Goal: Task Accomplishment & Management: Use online tool/utility

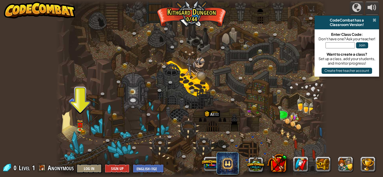
click at [376, 21] on span at bounding box center [375, 20] width 4 height 4
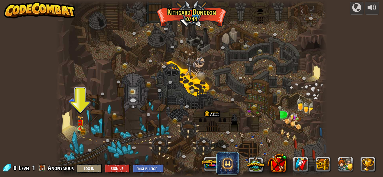
click at [79, 128] on img at bounding box center [80, 123] width 6 height 14
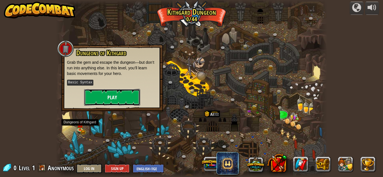
click at [101, 93] on button "Play" at bounding box center [112, 97] width 56 height 17
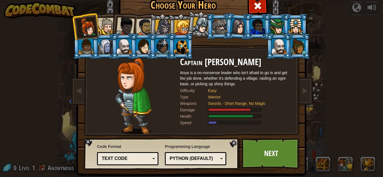
click at [168, 25] on li at bounding box center [180, 27] width 25 height 26
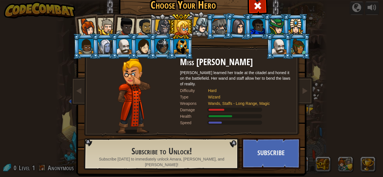
click at [160, 24] on div at bounding box center [163, 28] width 16 height 16
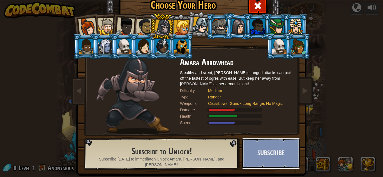
click at [266, 157] on button "Subscribe" at bounding box center [271, 153] width 59 height 31
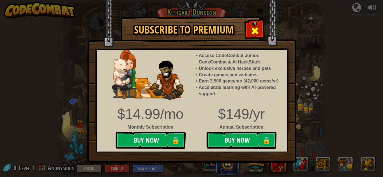
click at [256, 27] on span at bounding box center [254, 30] width 9 height 9
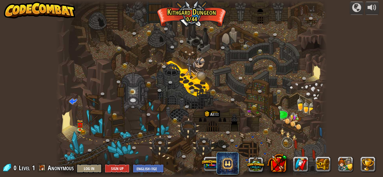
click at [283, 145] on link at bounding box center [287, 143] width 11 height 11
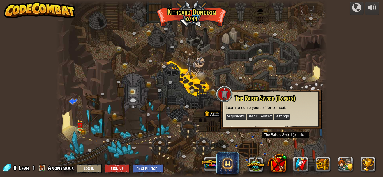
click at [339, 96] on div "powered by CodeCombat has a Classroom Version! Enter Class Code: Don't have one…" at bounding box center [191, 88] width 383 height 177
click at [324, 164] on button at bounding box center [323, 164] width 15 height 15
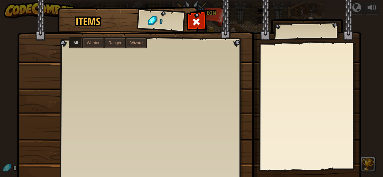
click at [372, 39] on div "Items 0 All Warrior Ranger Wizard" at bounding box center [191, 88] width 383 height 177
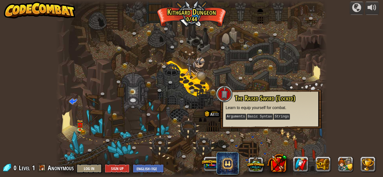
click at [265, 92] on div "The Raised Sword (Locked) Learn to equip yourself for combat. Arguments Basic S…" at bounding box center [270, 109] width 101 height 39
click at [274, 70] on link at bounding box center [272, 67] width 11 height 11
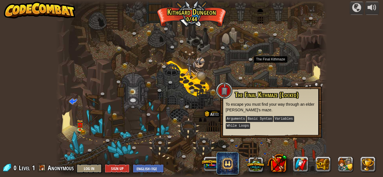
click at [280, 80] on div at bounding box center [191, 88] width 271 height 177
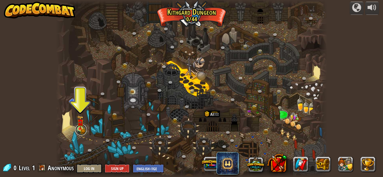
click at [76, 130] on link at bounding box center [80, 129] width 11 height 11
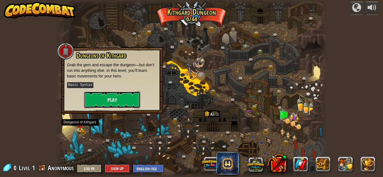
click at [100, 96] on button "Play" at bounding box center [112, 100] width 56 height 17
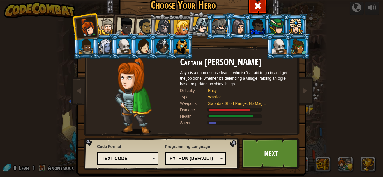
click at [279, 149] on link "Next" at bounding box center [271, 153] width 59 height 31
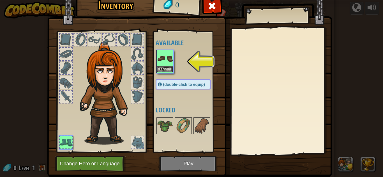
click at [166, 60] on img at bounding box center [165, 59] width 16 height 16
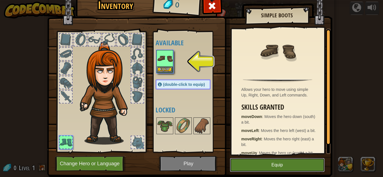
click at [296, 168] on button "Equip" at bounding box center [277, 165] width 95 height 14
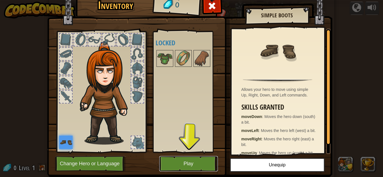
click at [191, 164] on button "Play" at bounding box center [188, 163] width 59 height 15
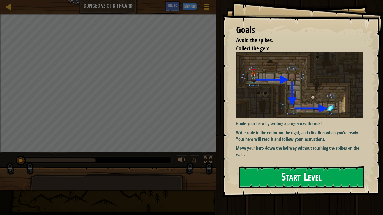
click at [339, 177] on button "Start Level" at bounding box center [302, 178] width 126 height 22
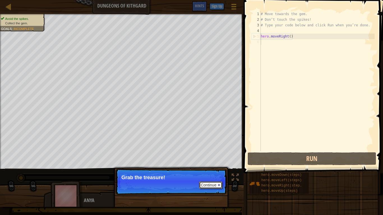
click at [214, 177] on button "Continue" at bounding box center [210, 185] width 23 height 7
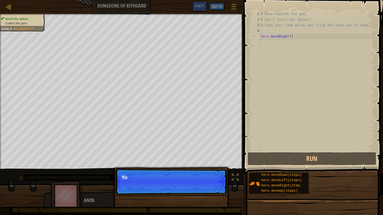
scroll to position [3, 0]
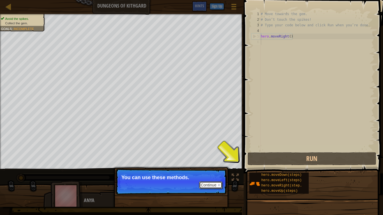
click at [205, 177] on button "Continue" at bounding box center [210, 185] width 23 height 7
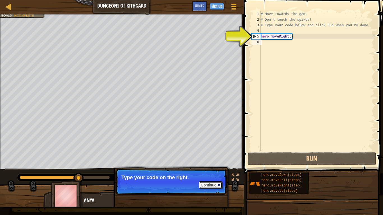
click at [202, 177] on button "Continue" at bounding box center [210, 185] width 23 height 7
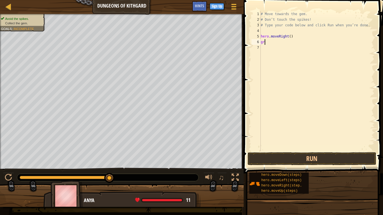
scroll to position [3, 0]
type textarea "g"
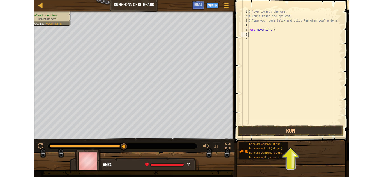
scroll to position [3, 0]
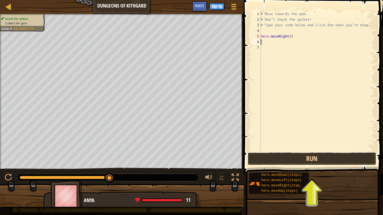
click at [330, 158] on button "Run" at bounding box center [312, 158] width 129 height 13
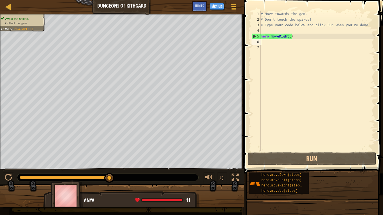
click at [17, 12] on div "Map Dungeons of Kithgard Game Menu Done Sign Up Hints" at bounding box center [122, 7] width 244 height 14
click at [13, 7] on link "Map" at bounding box center [12, 7] width 3 height 8
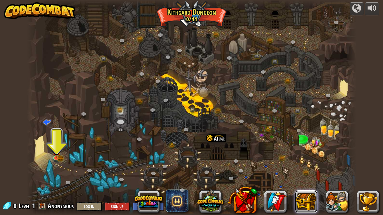
click at [308, 177] on button at bounding box center [306, 202] width 22 height 22
